Goal: Task Accomplishment & Management: Manage account settings

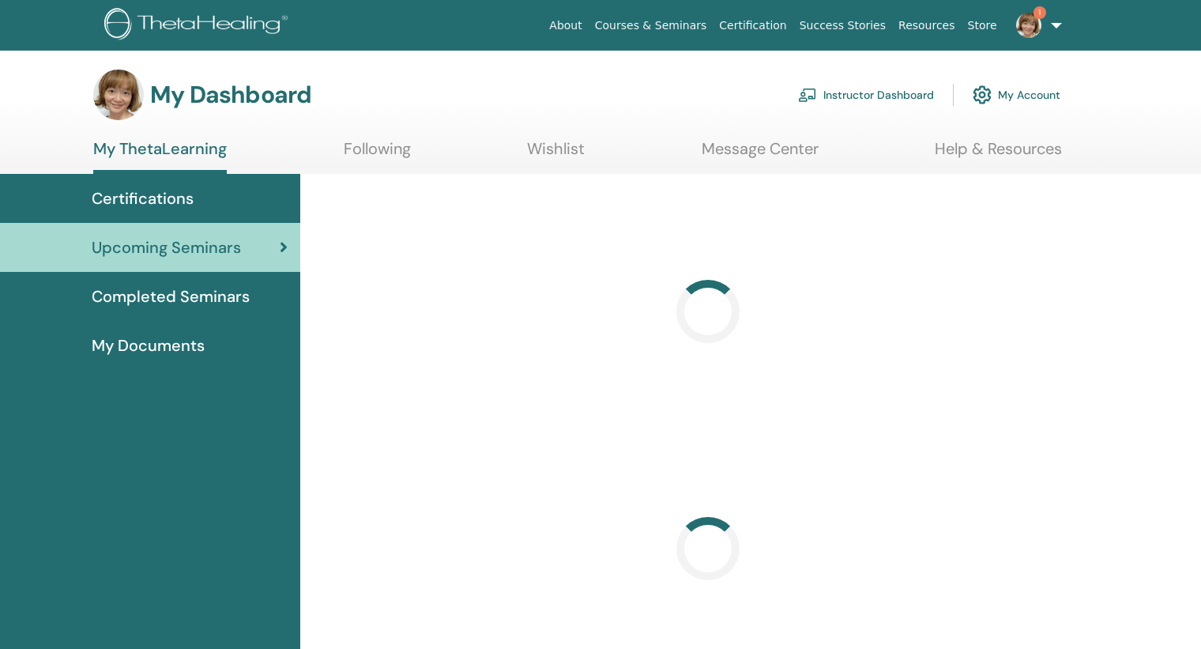
click at [828, 89] on link "Instructor Dashboard" at bounding box center [866, 94] width 136 height 35
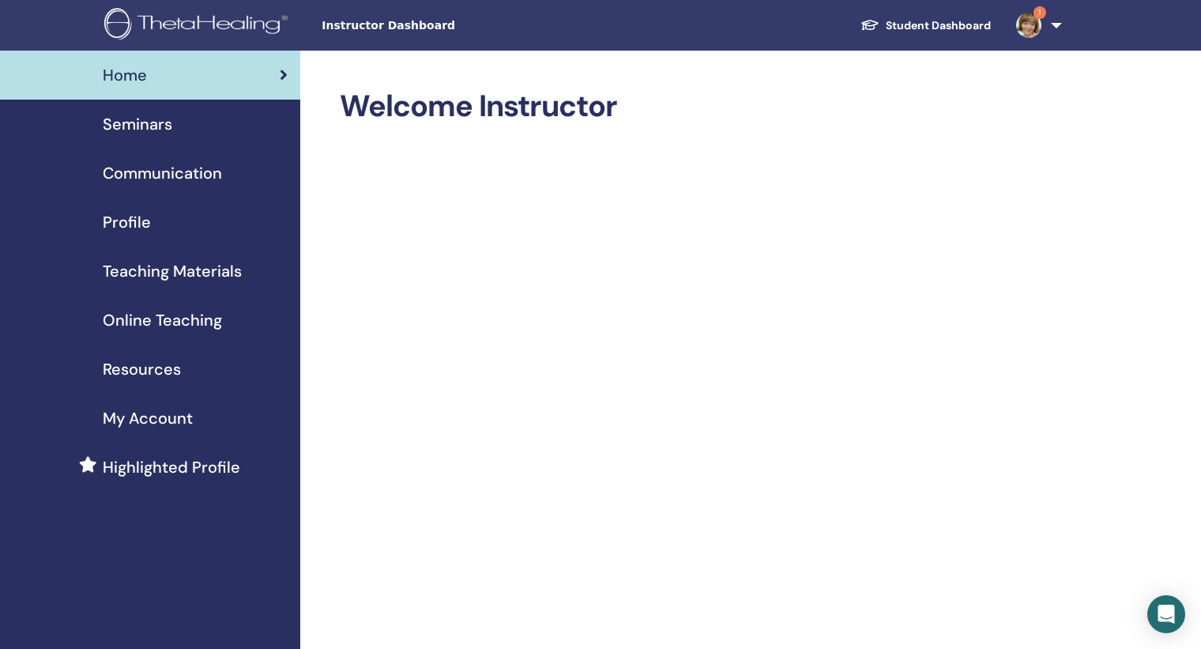
click at [140, 127] on span "Seminars" at bounding box center [138, 124] width 70 height 24
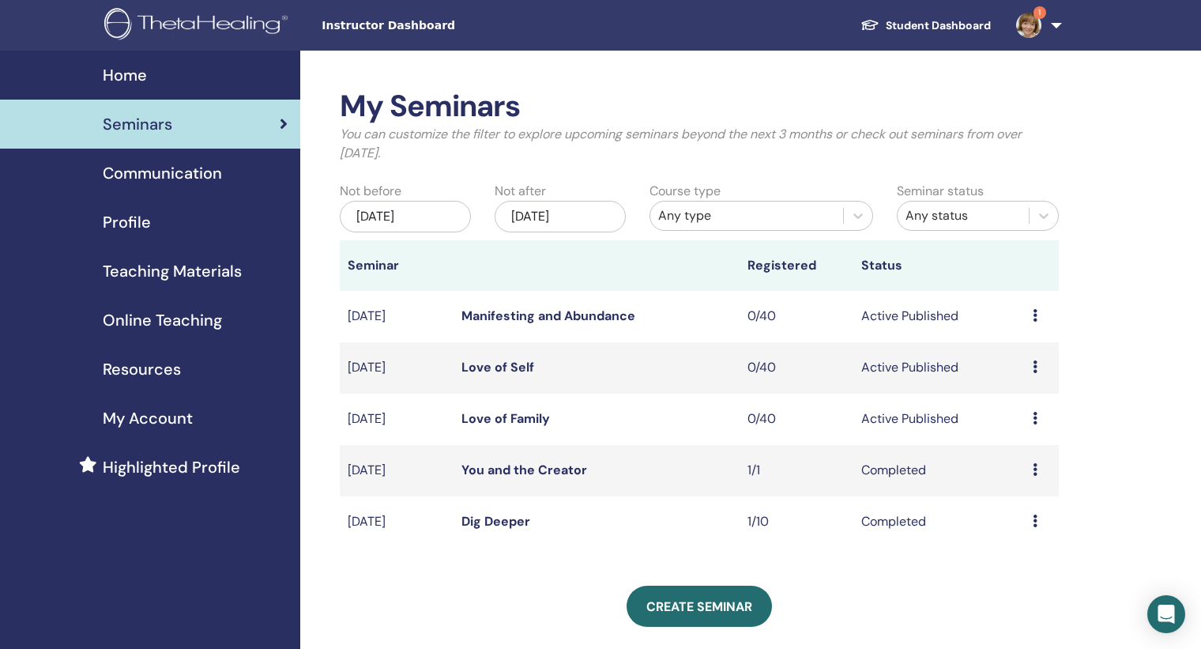
click at [1036, 367] on icon at bounding box center [1035, 366] width 5 height 13
click at [1017, 402] on link "Edit" at bounding box center [1006, 403] width 23 height 17
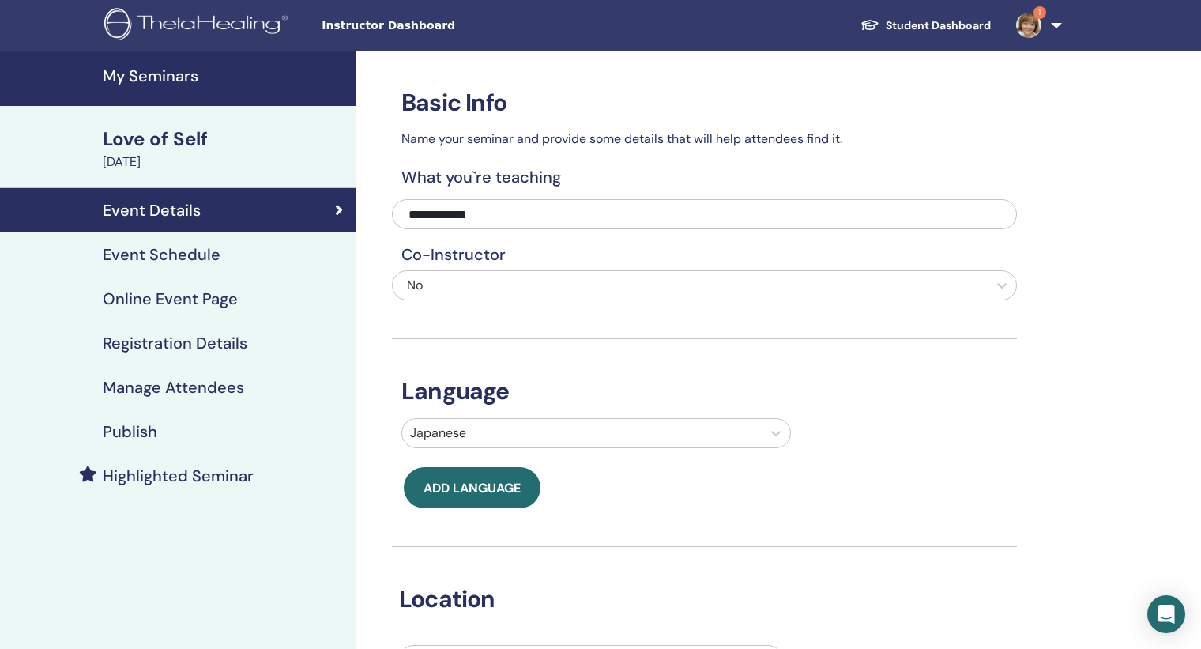
click at [198, 74] on h4 "My Seminars" at bounding box center [224, 75] width 243 height 19
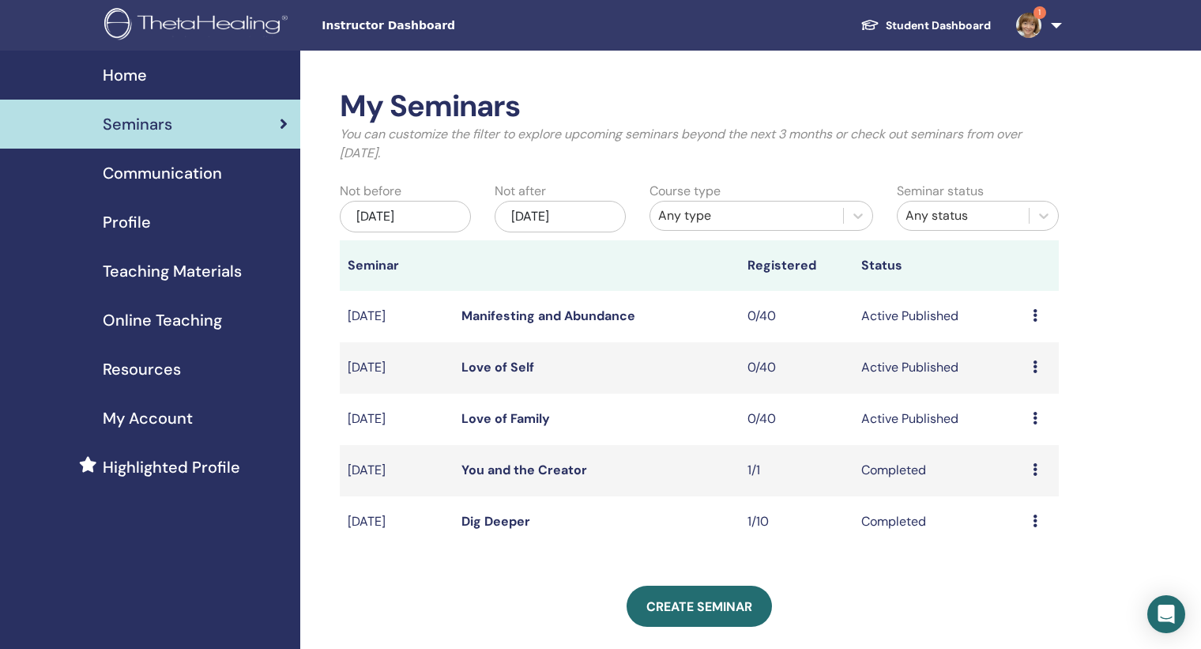
click at [1038, 417] on div "Preview Edit Attendees Cancel" at bounding box center [1042, 418] width 18 height 19
click at [1013, 458] on link "Edit" at bounding box center [1008, 454] width 23 height 17
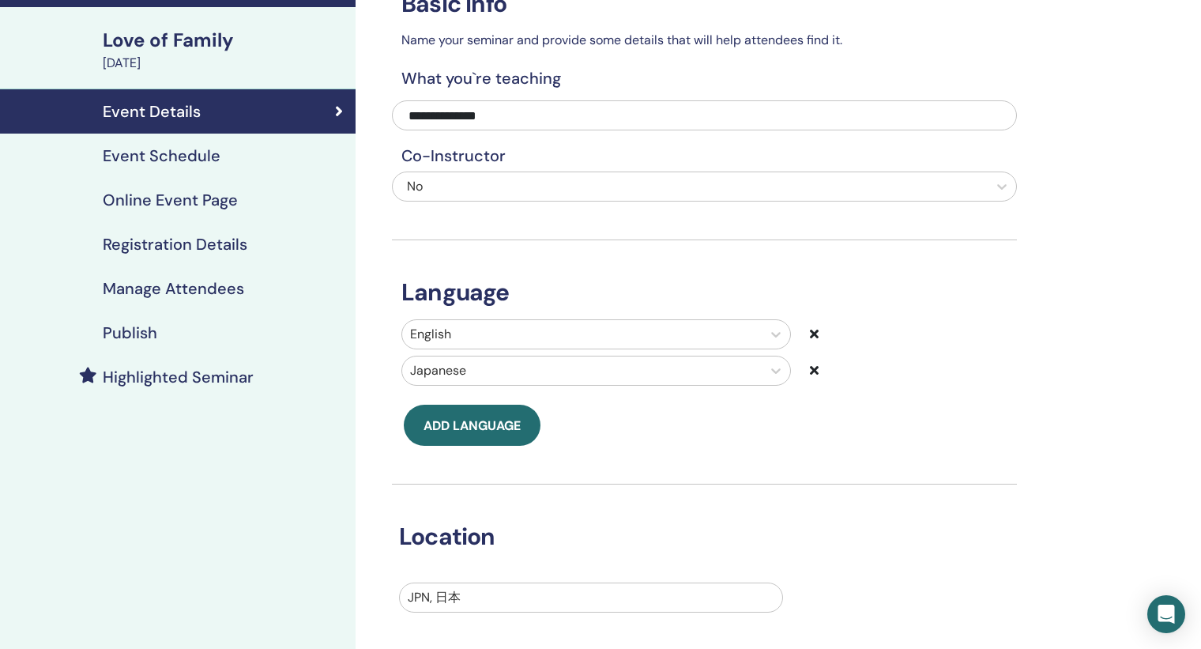
scroll to position [97, 0]
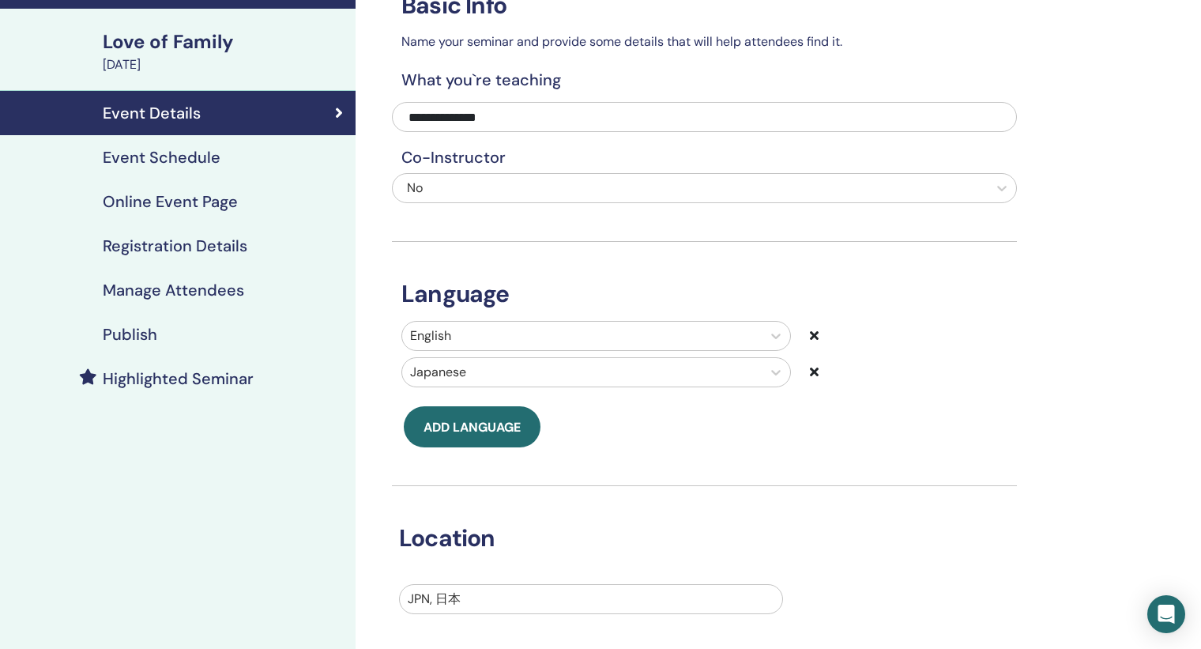
click at [187, 161] on h4 "Event Schedule" at bounding box center [162, 157] width 118 height 19
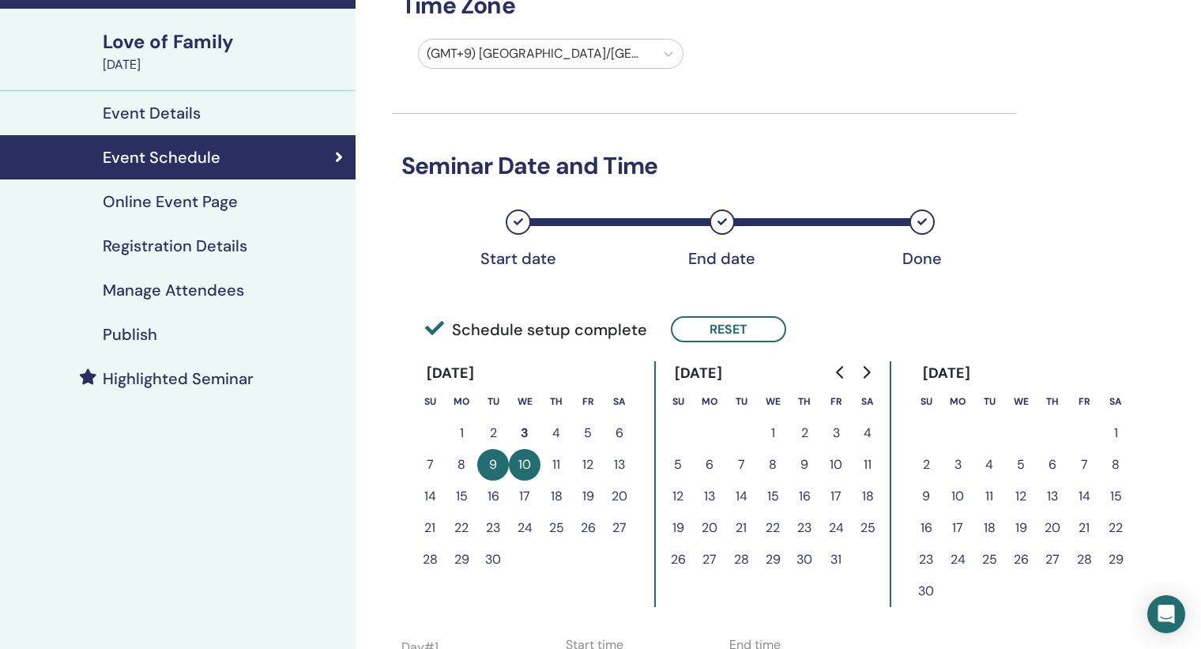
scroll to position [104, 0]
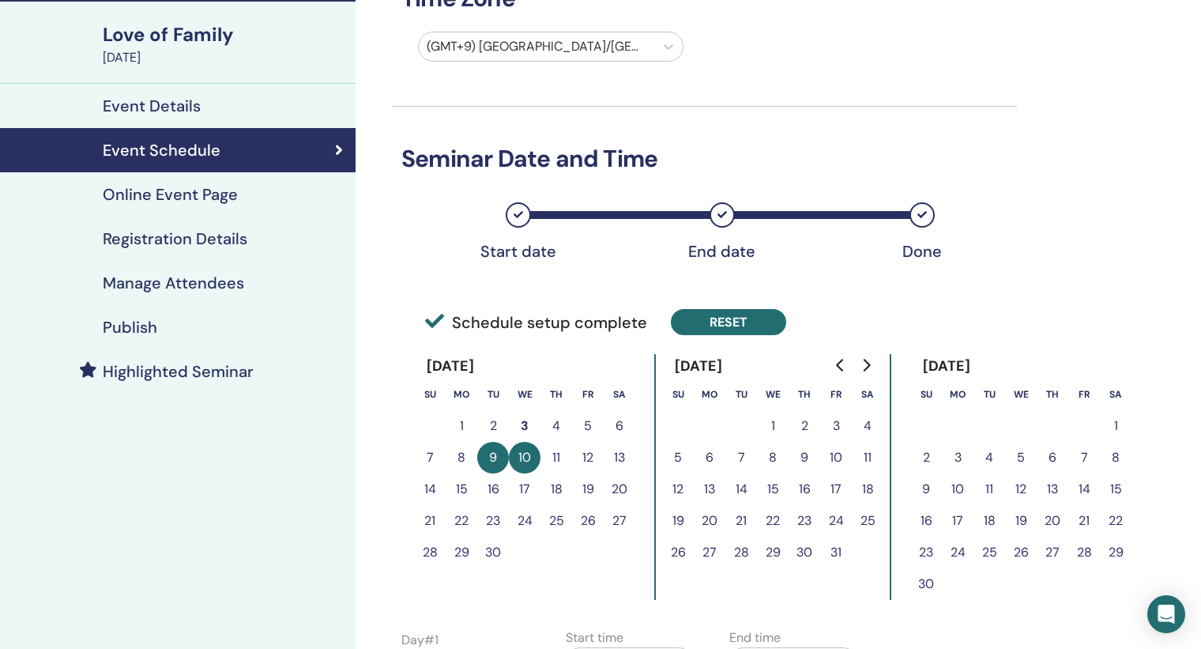
click at [702, 319] on button "Reset" at bounding box center [728, 322] width 115 height 26
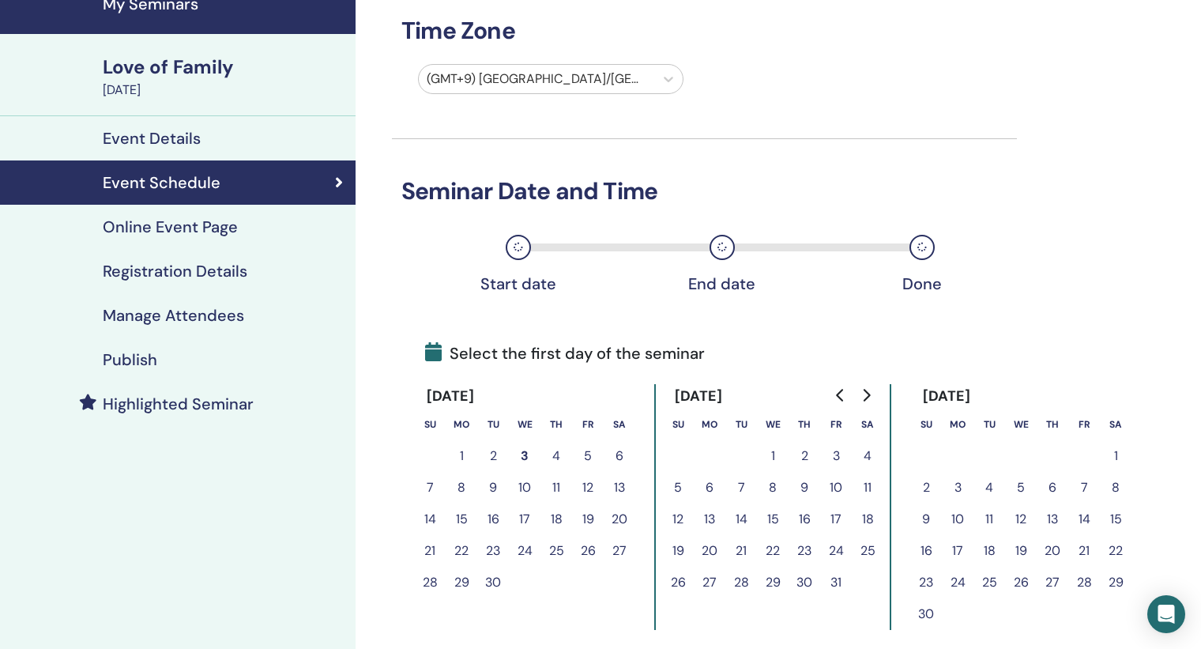
scroll to position [74, 0]
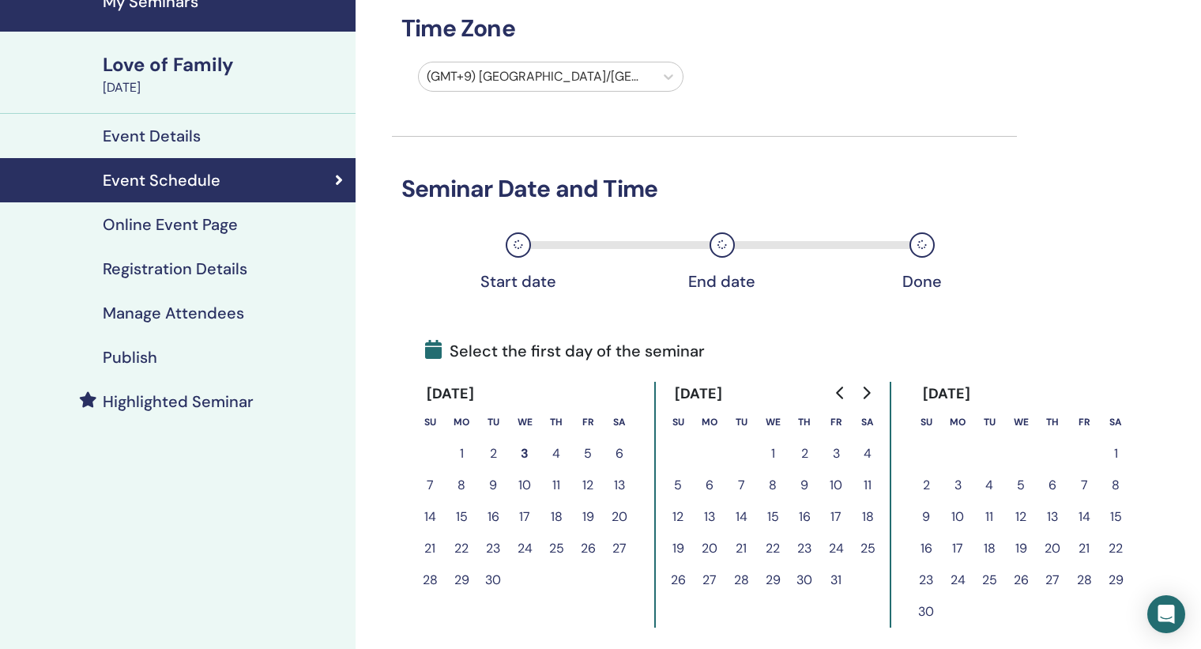
click at [520, 514] on button "17" at bounding box center [525, 517] width 32 height 32
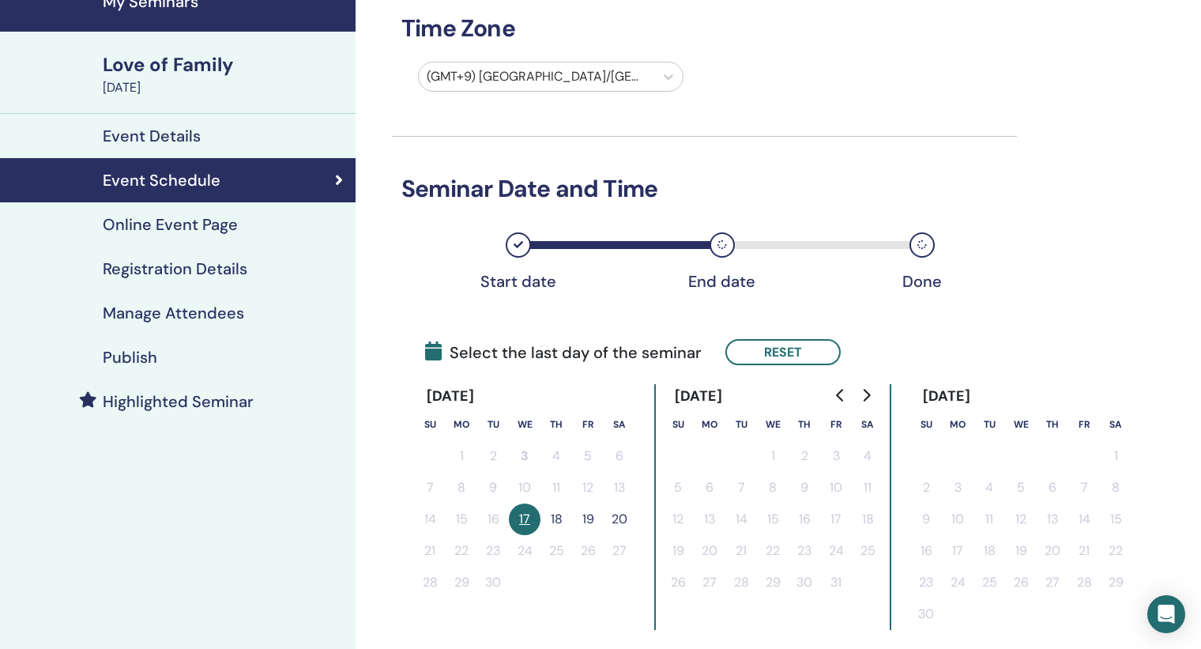
click at [556, 518] on button "18" at bounding box center [557, 520] width 32 height 32
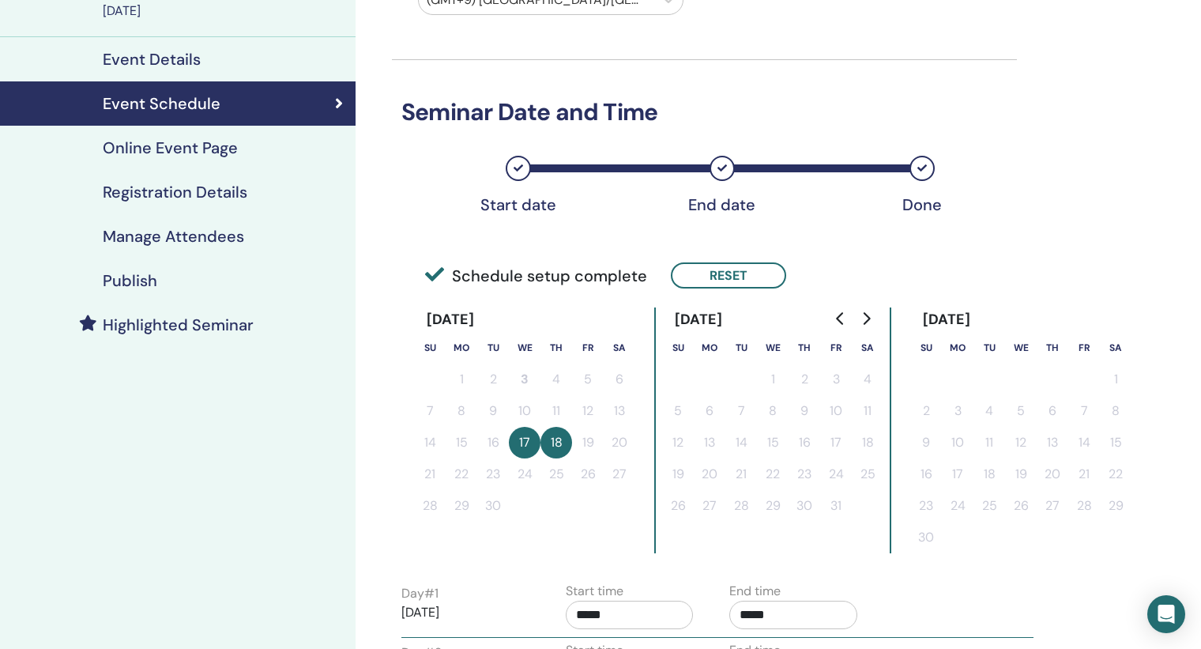
scroll to position [277, 0]
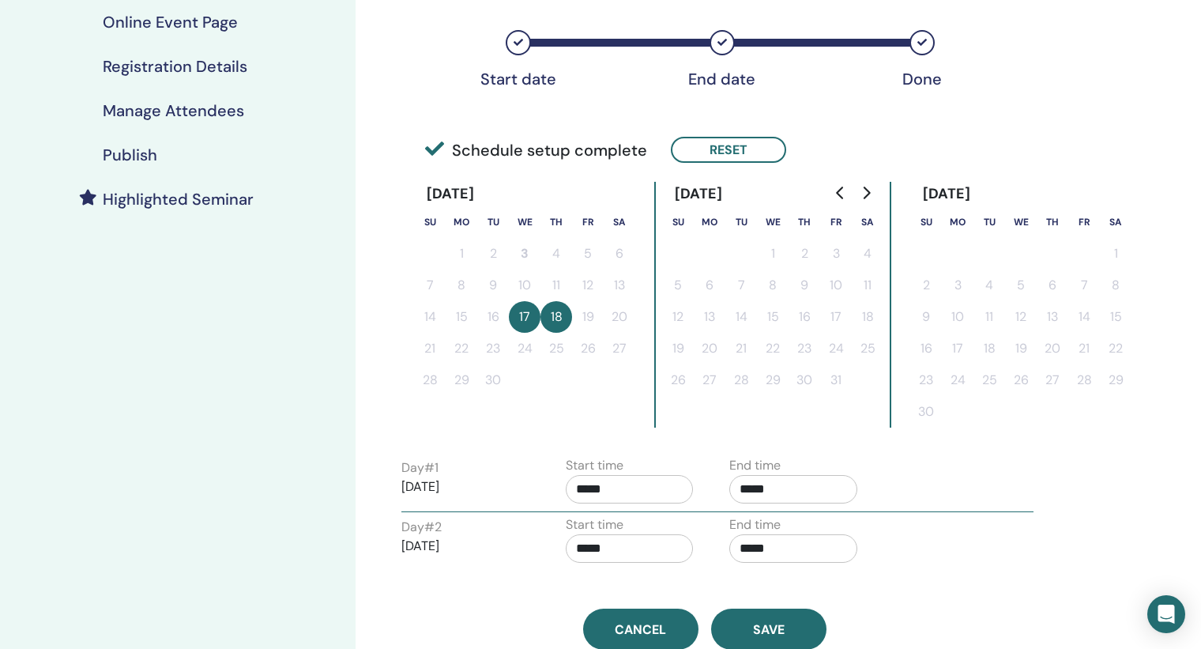
click at [659, 489] on input "*****" at bounding box center [630, 489] width 128 height 28
click at [648, 526] on span "▲" at bounding box center [647, 530] width 32 height 32
type input "*****"
click at [818, 486] on input "*****" at bounding box center [794, 489] width 128 height 28
click at [816, 527] on span "▲" at bounding box center [810, 530] width 32 height 32
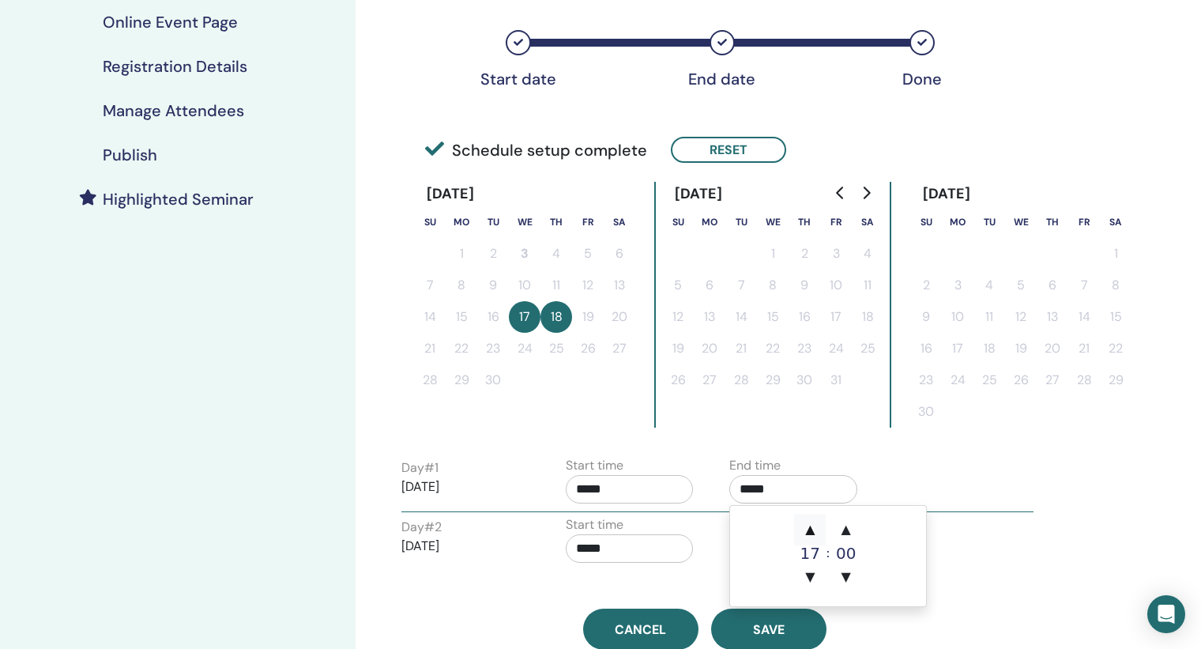
click at [816, 527] on span "▲" at bounding box center [810, 530] width 32 height 32
type input "*****"
click at [658, 556] on input "*****" at bounding box center [630, 548] width 128 height 28
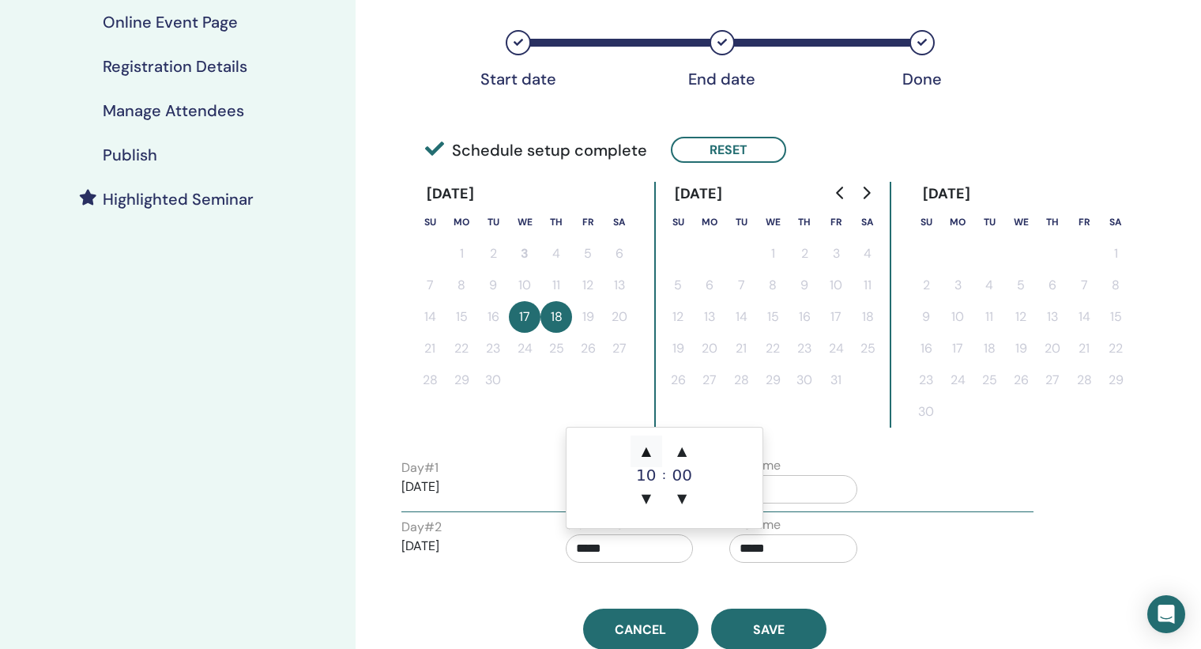
click at [646, 447] on span "▲" at bounding box center [647, 452] width 32 height 32
type input "*****"
click at [800, 549] on input "*****" at bounding box center [794, 548] width 128 height 28
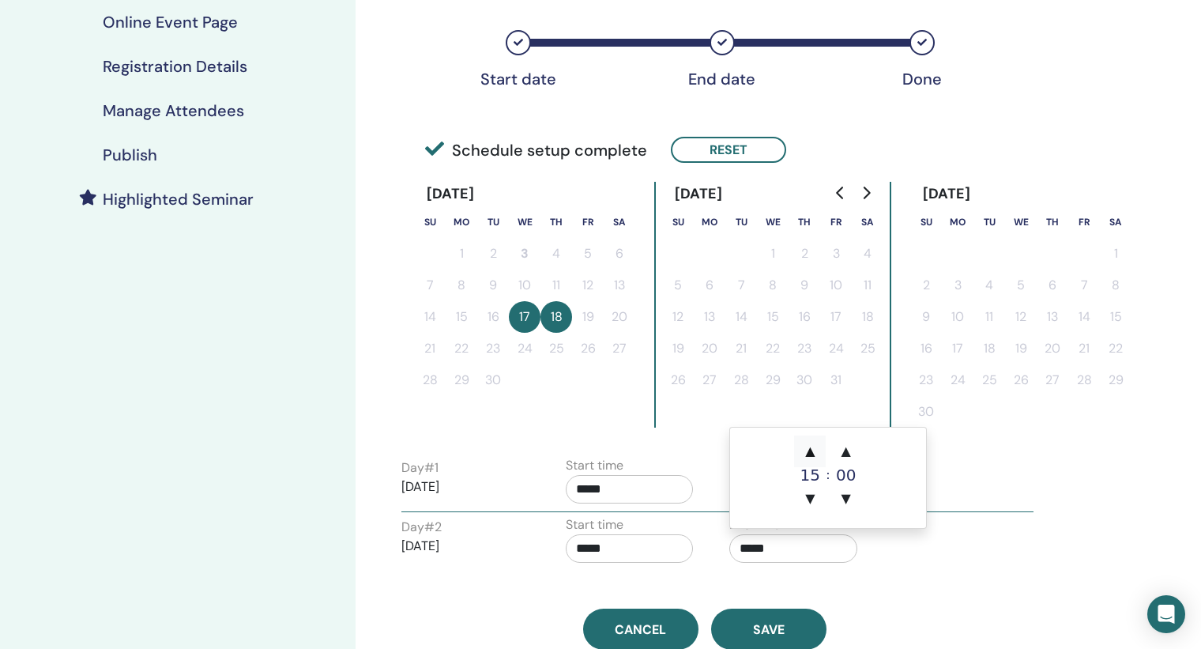
click at [809, 451] on span "▲" at bounding box center [810, 452] width 32 height 32
type input "*****"
click at [772, 621] on span "Save" at bounding box center [769, 629] width 32 height 17
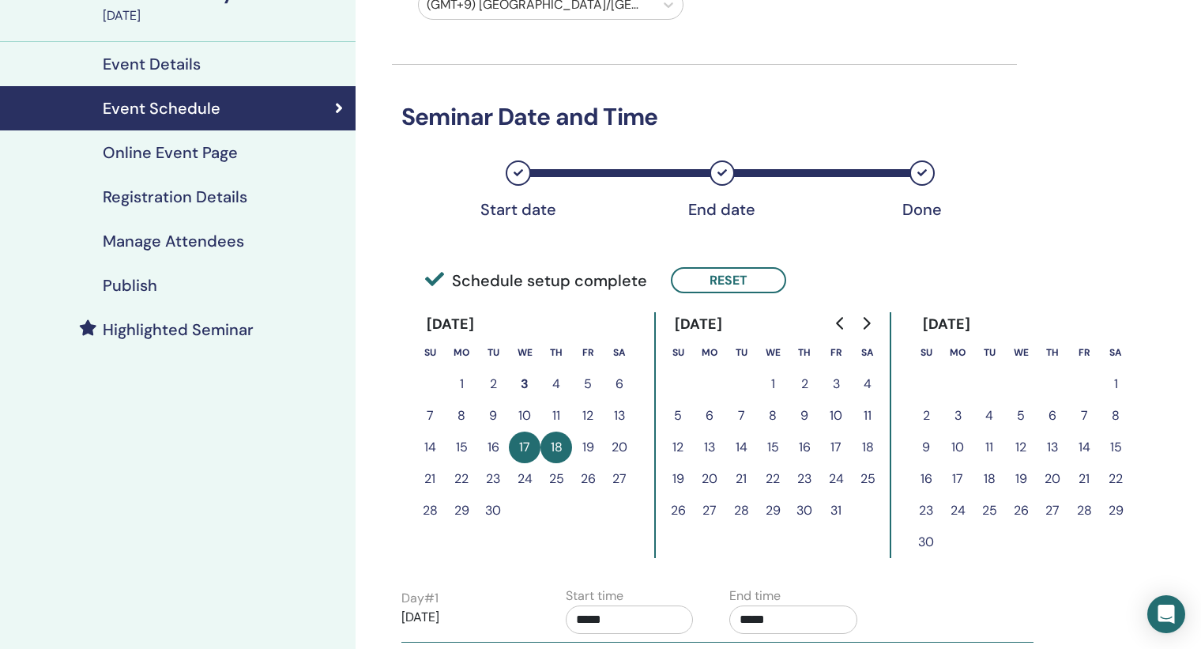
scroll to position [81, 0]
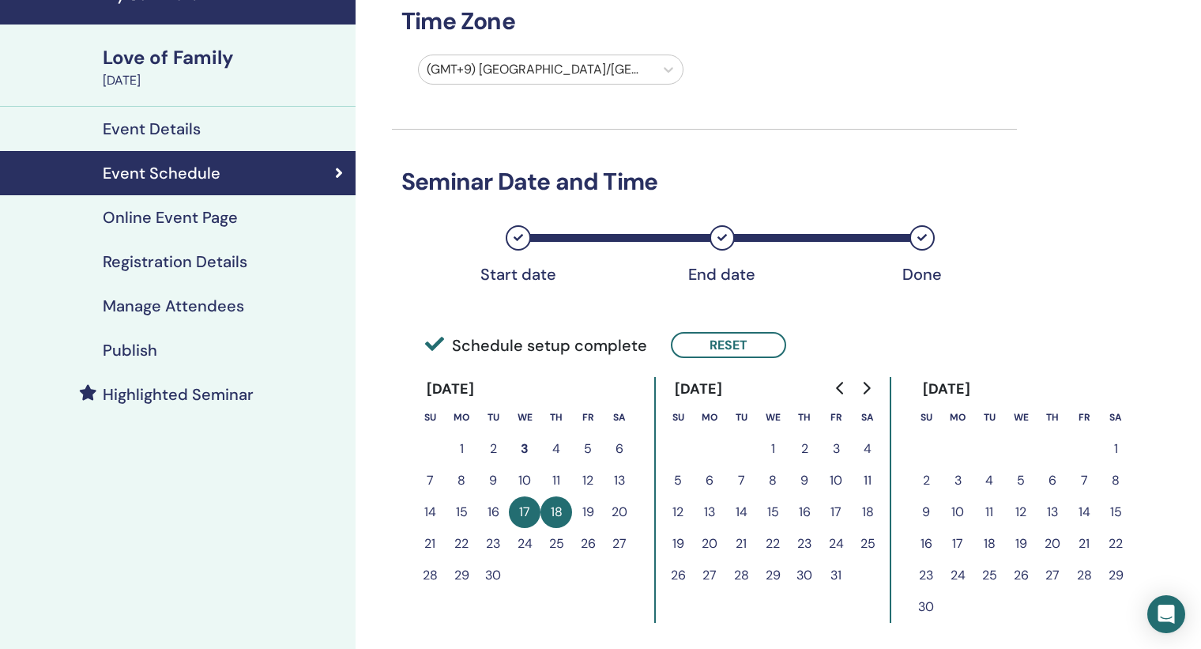
click at [160, 355] on div "Publish" at bounding box center [178, 350] width 330 height 19
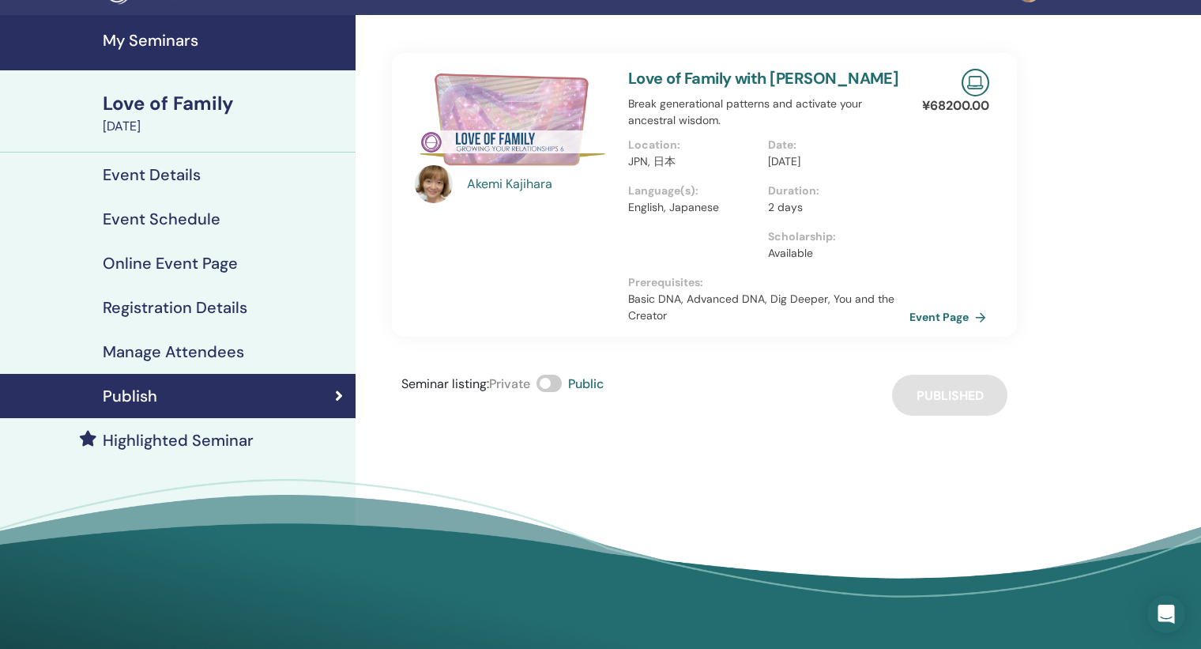
scroll to position [38, 0]
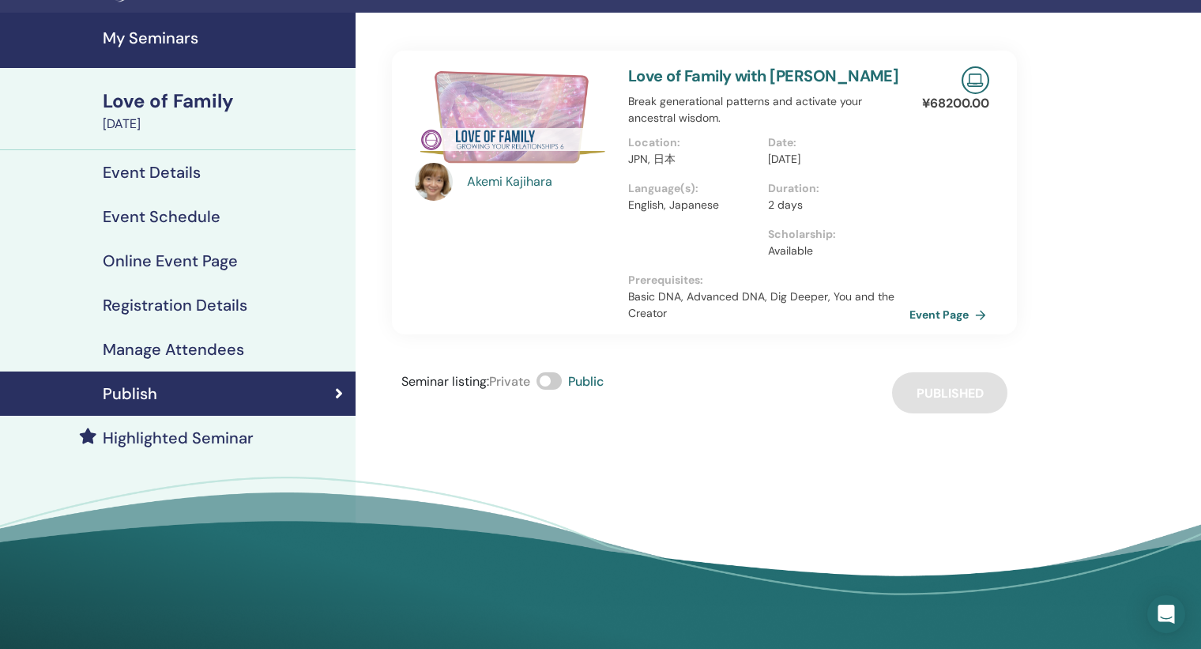
click at [933, 311] on link "Event Page" at bounding box center [951, 315] width 83 height 24
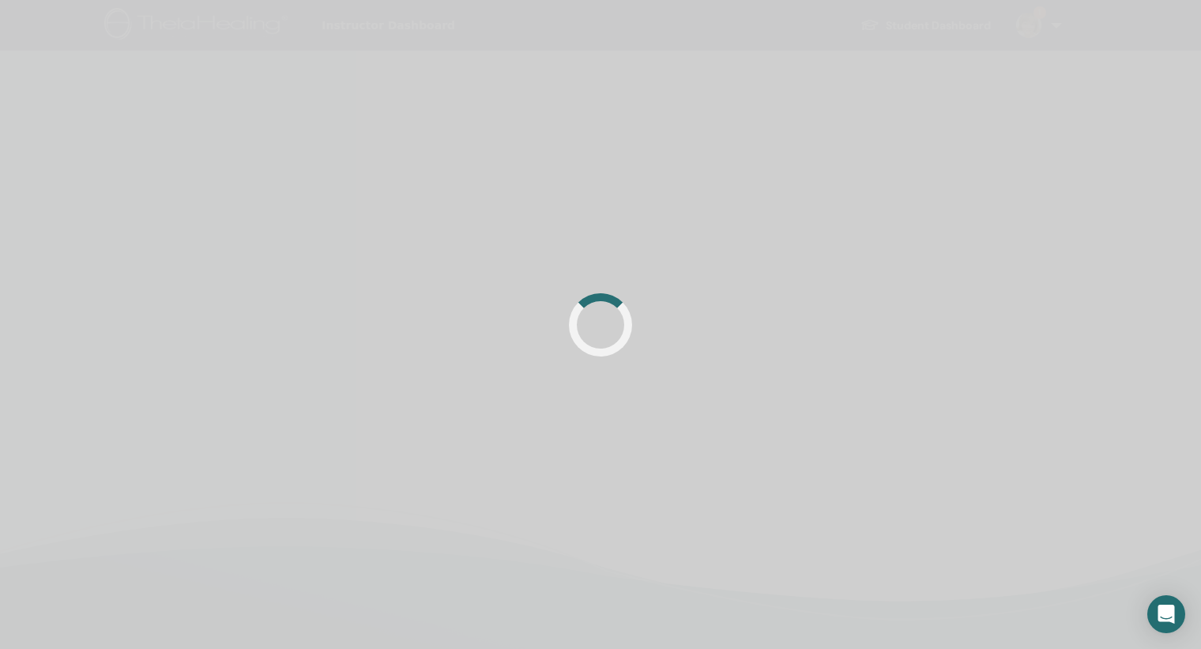
scroll to position [38, 0]
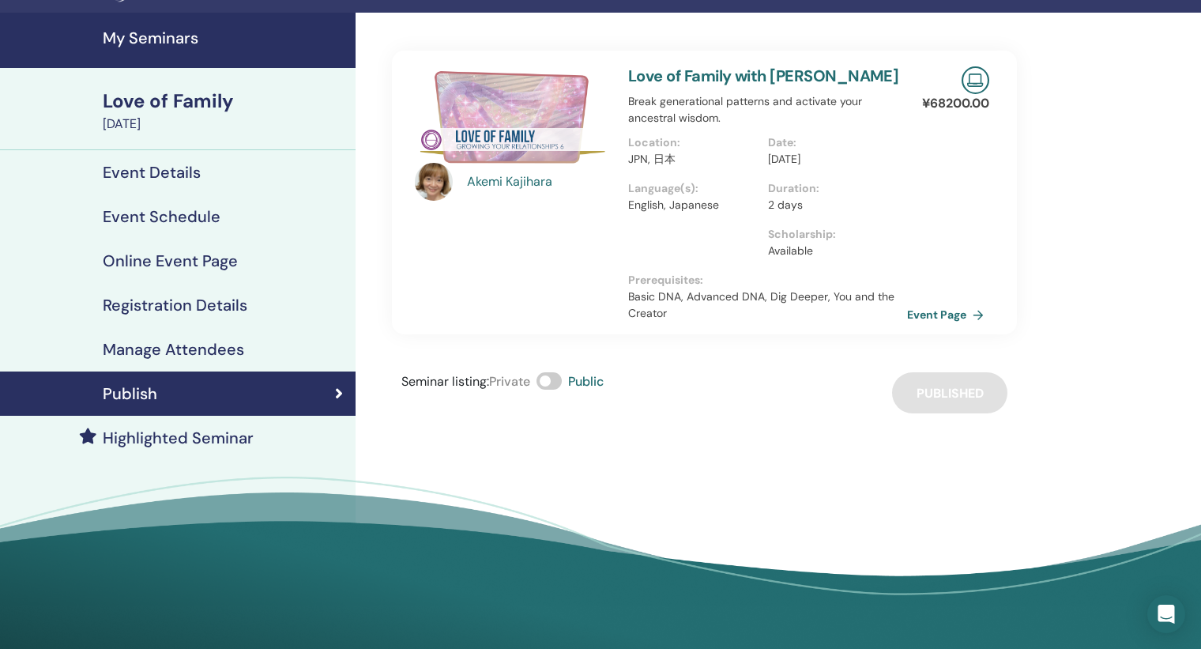
click at [157, 36] on h4 "My Seminars" at bounding box center [224, 37] width 243 height 19
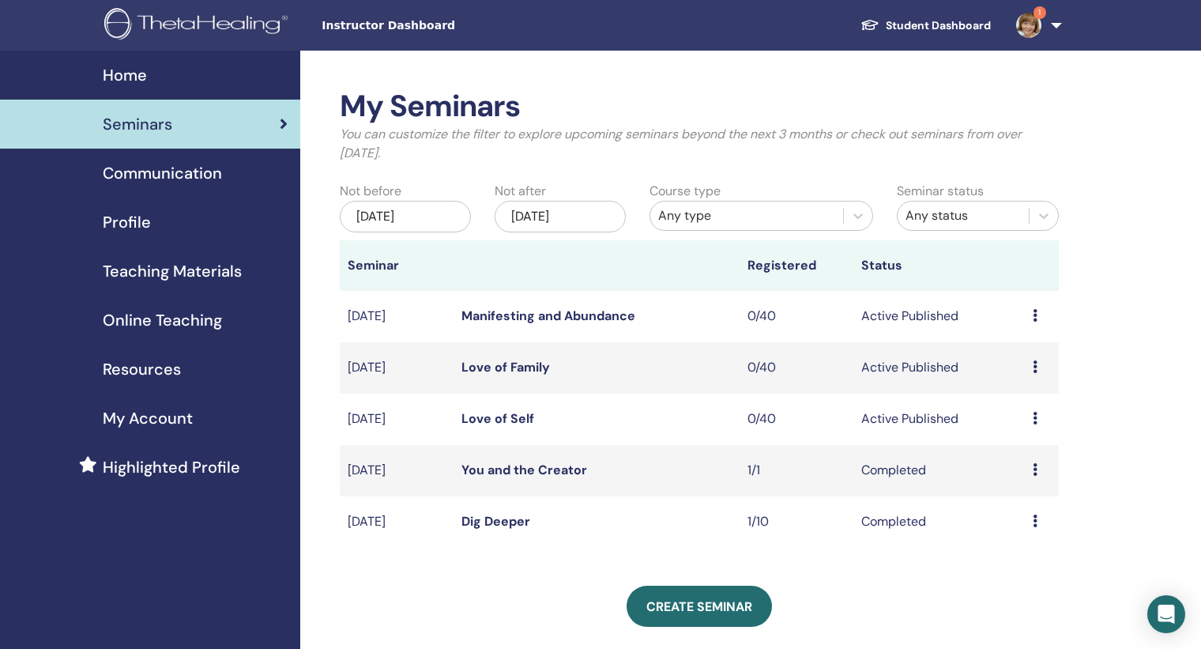
click at [1034, 416] on icon at bounding box center [1035, 418] width 5 height 13
click at [1001, 454] on link "Edit" at bounding box center [1004, 452] width 23 height 17
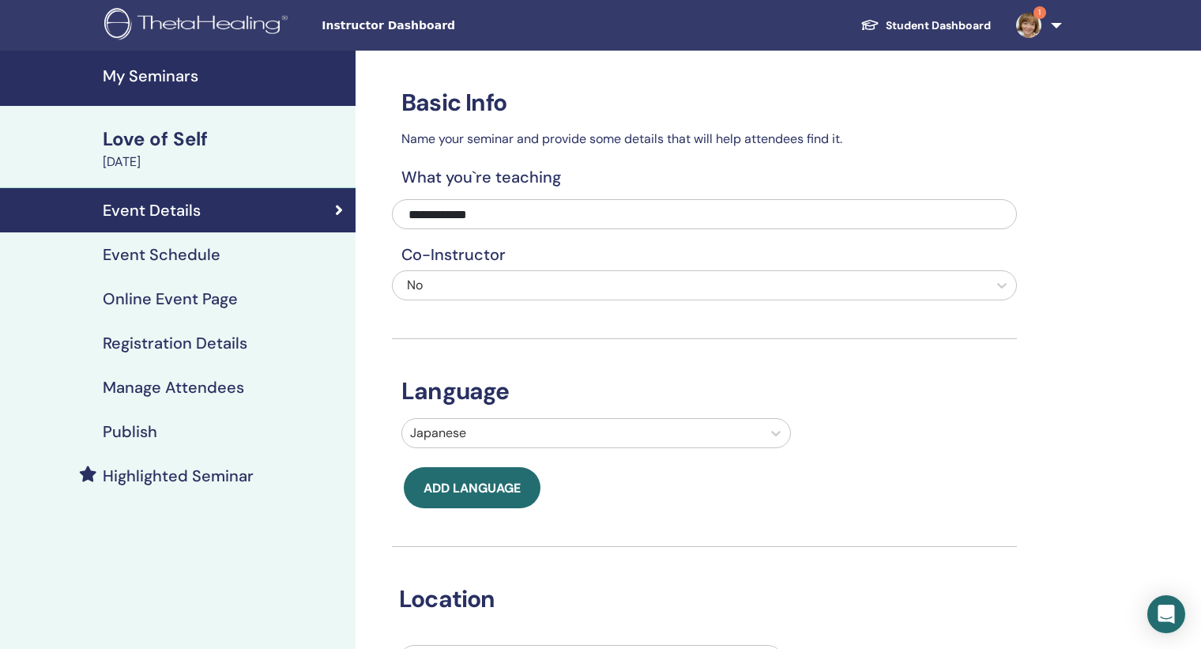
click at [197, 246] on h4 "Event Schedule" at bounding box center [162, 254] width 118 height 19
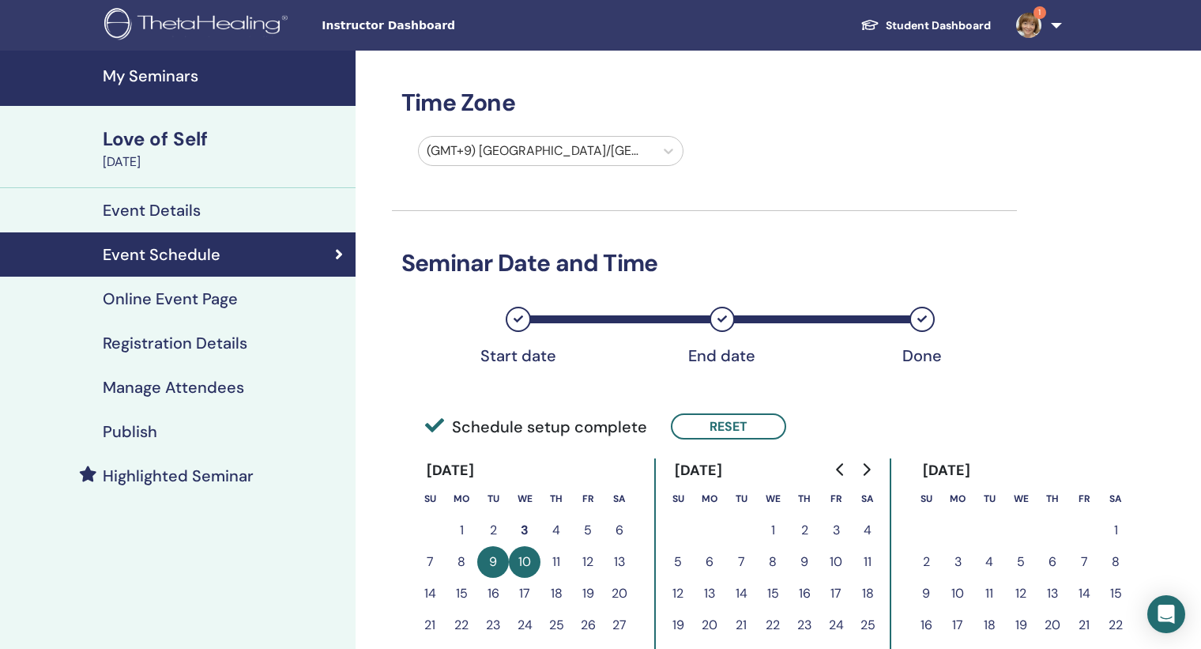
click at [560, 560] on button "11" at bounding box center [557, 562] width 32 height 32
click at [552, 560] on button "11" at bounding box center [557, 562] width 32 height 32
click at [710, 424] on button "Reset" at bounding box center [728, 426] width 115 height 26
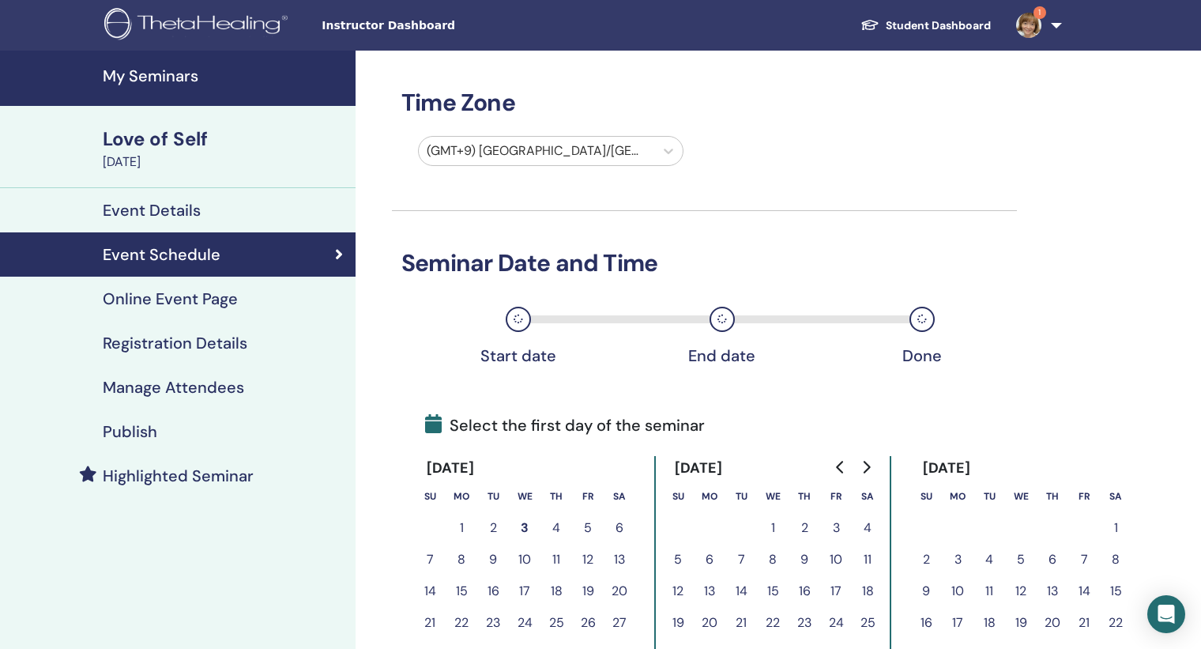
click at [522, 556] on button "10" at bounding box center [525, 560] width 32 height 32
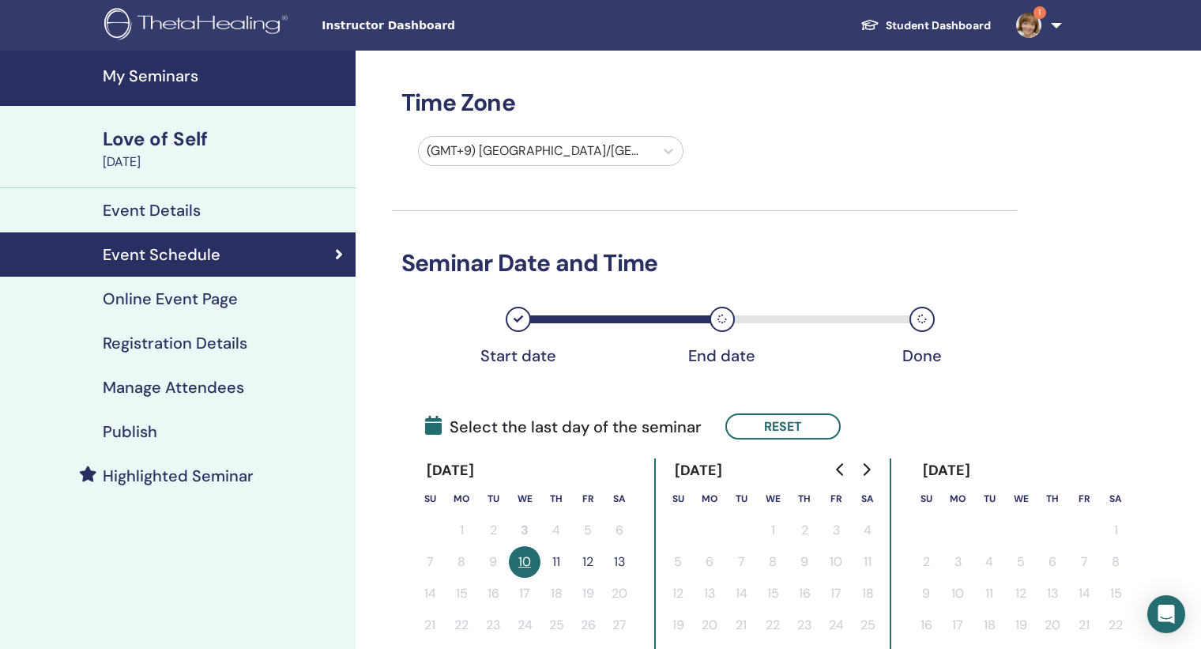
click at [560, 565] on button "11" at bounding box center [557, 562] width 32 height 32
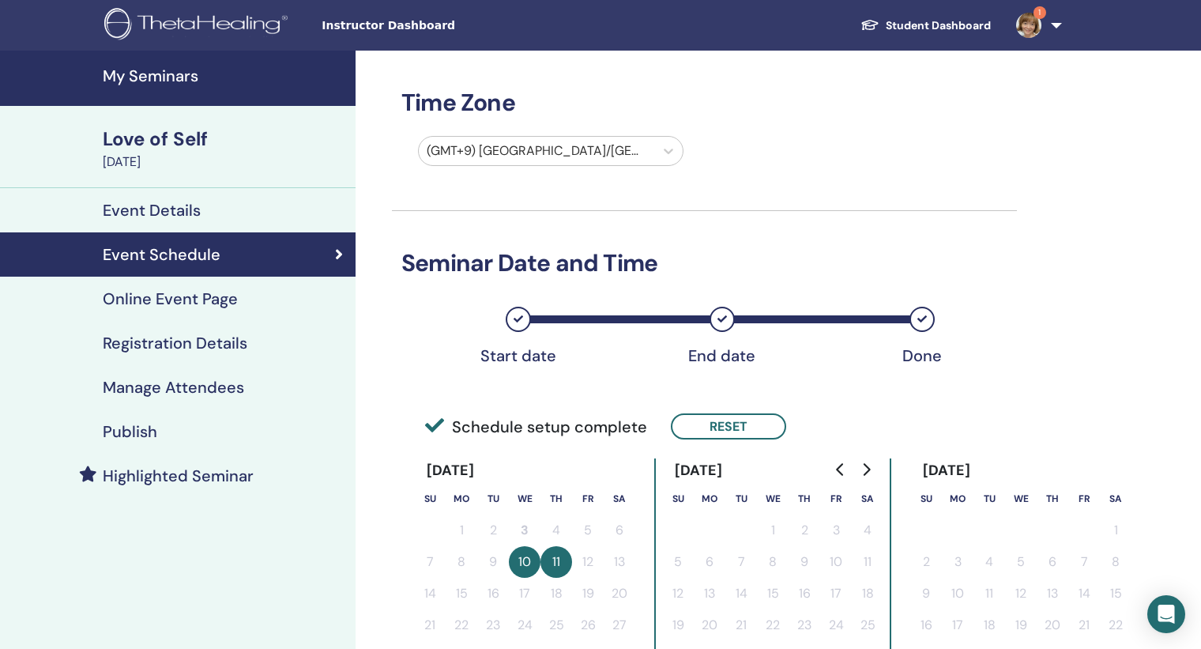
scroll to position [6, 0]
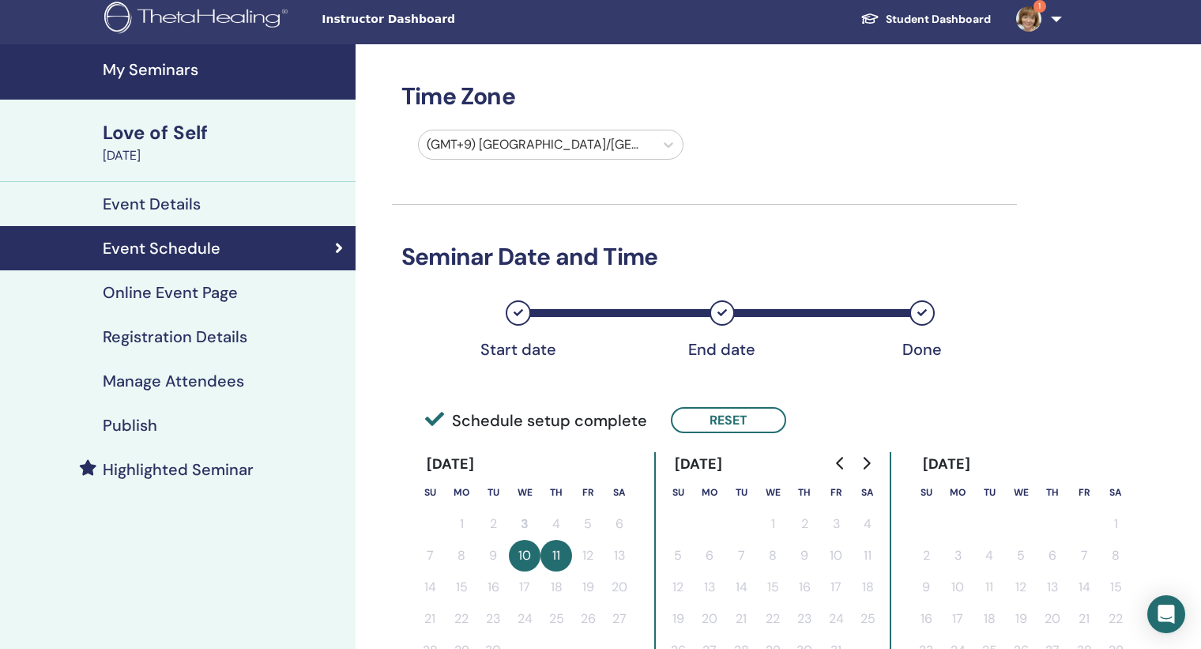
click at [168, 426] on div "Publish" at bounding box center [178, 425] width 330 height 19
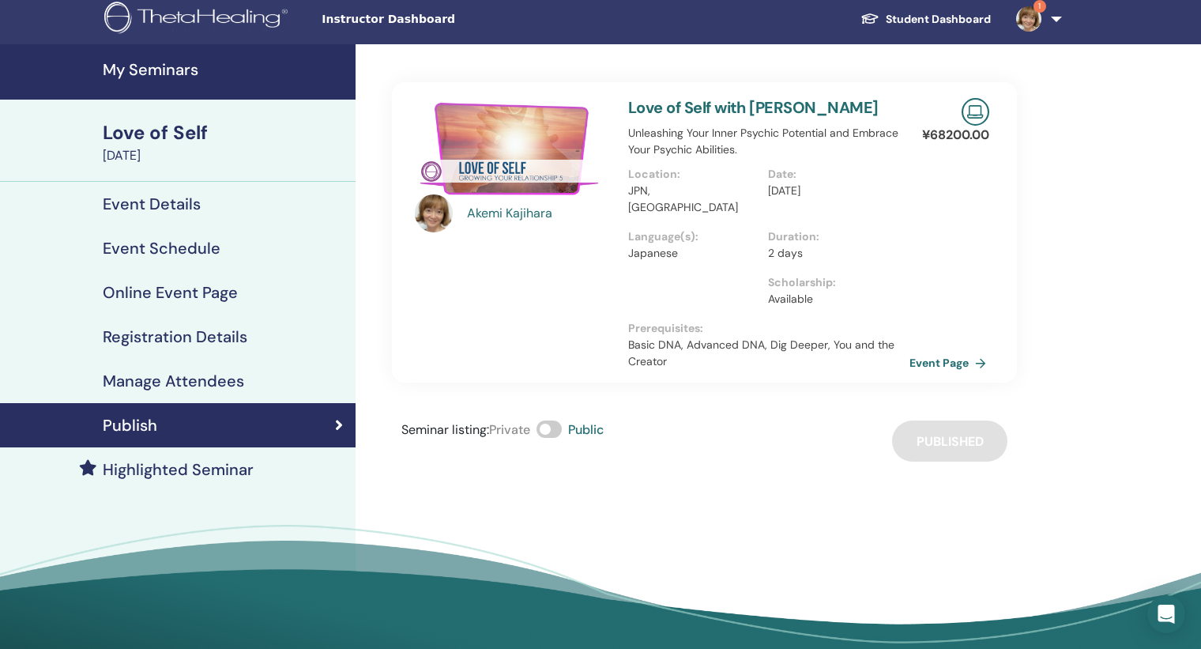
click at [965, 351] on link "Event Page" at bounding box center [951, 363] width 83 height 24
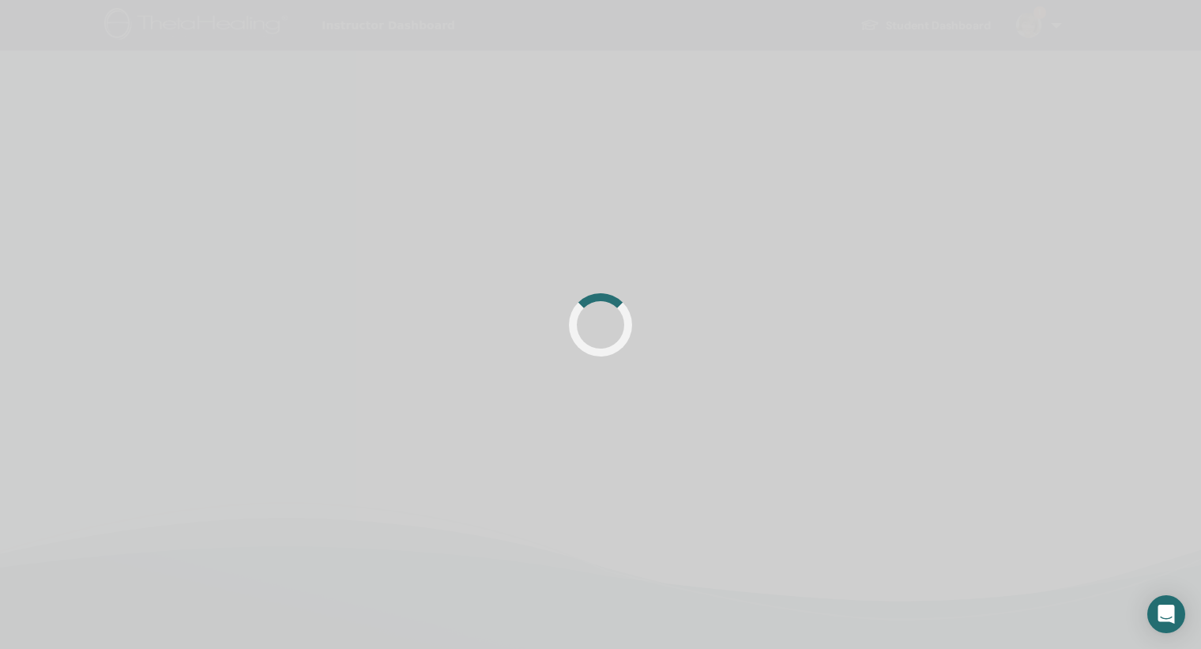
scroll to position [6, 0]
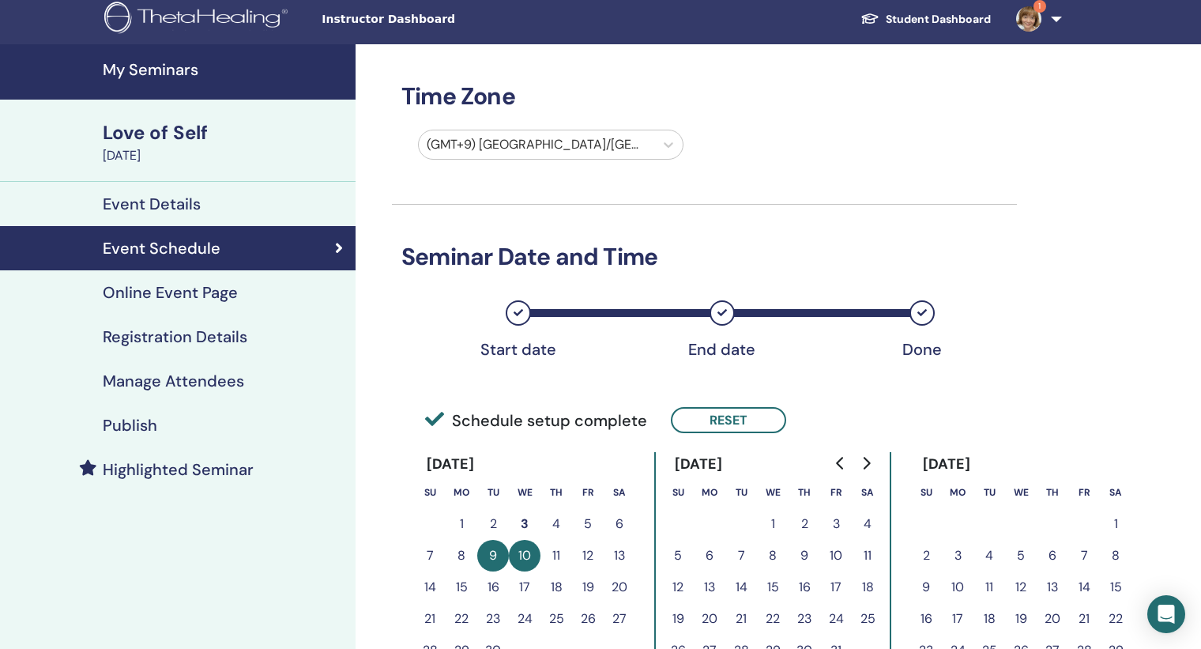
click at [174, 75] on h4 "My Seminars" at bounding box center [224, 69] width 243 height 19
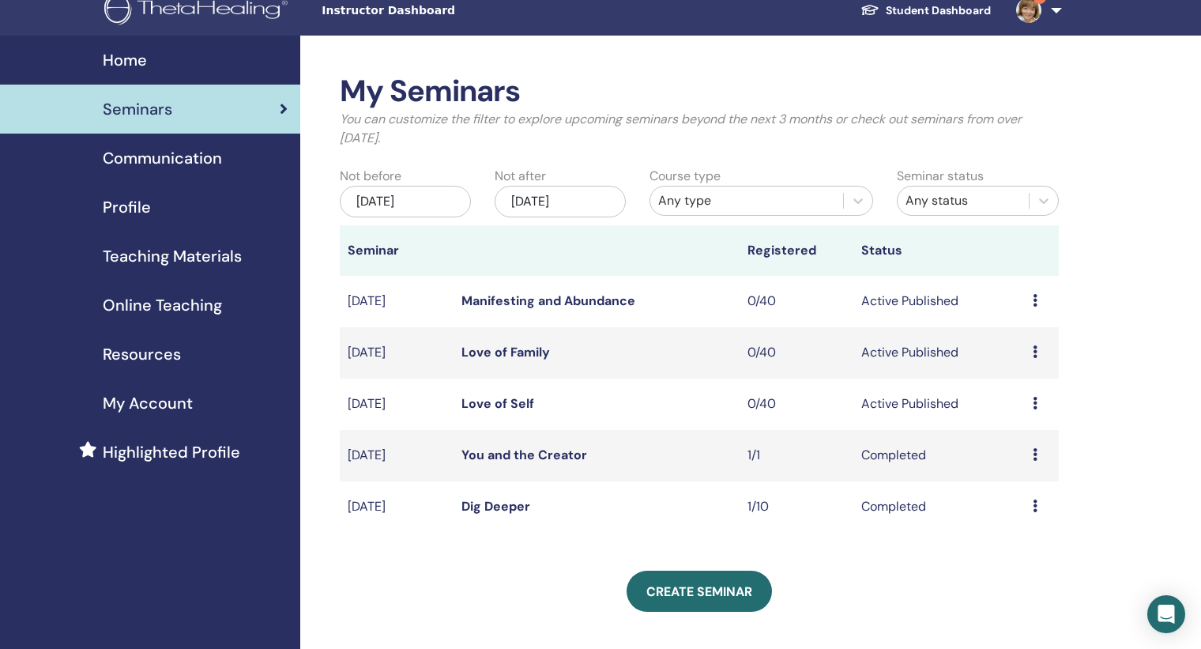
scroll to position [18, 0]
